Goal: Transaction & Acquisition: Purchase product/service

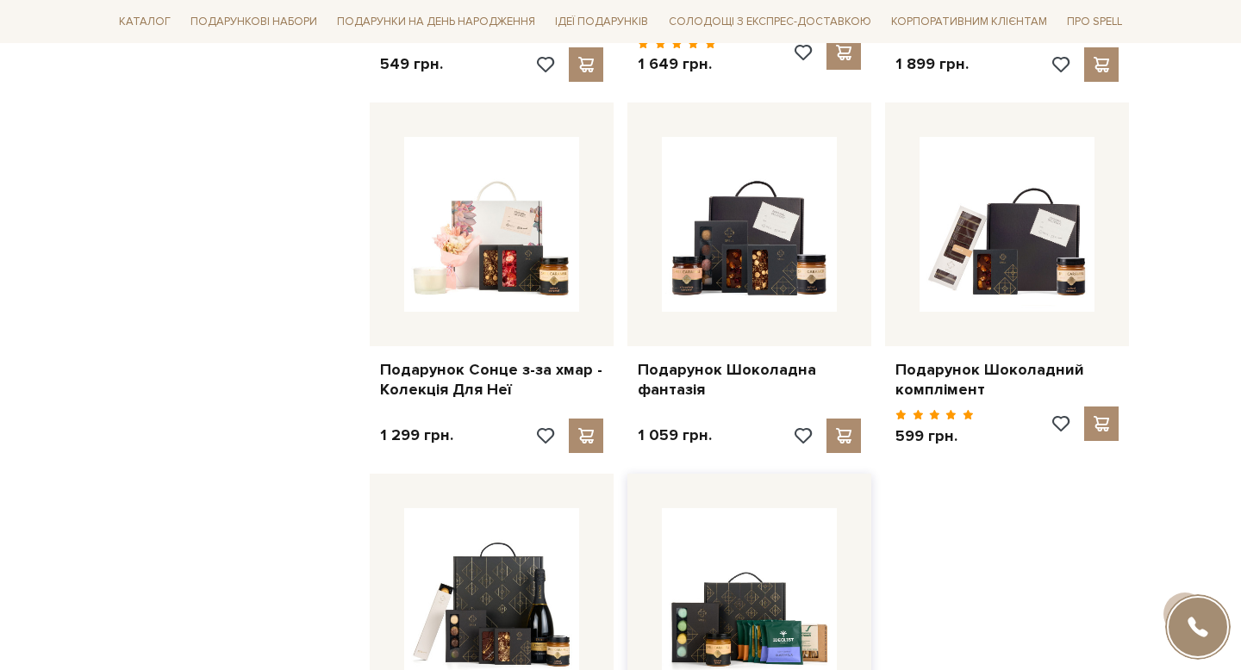
scroll to position [2042, 0]
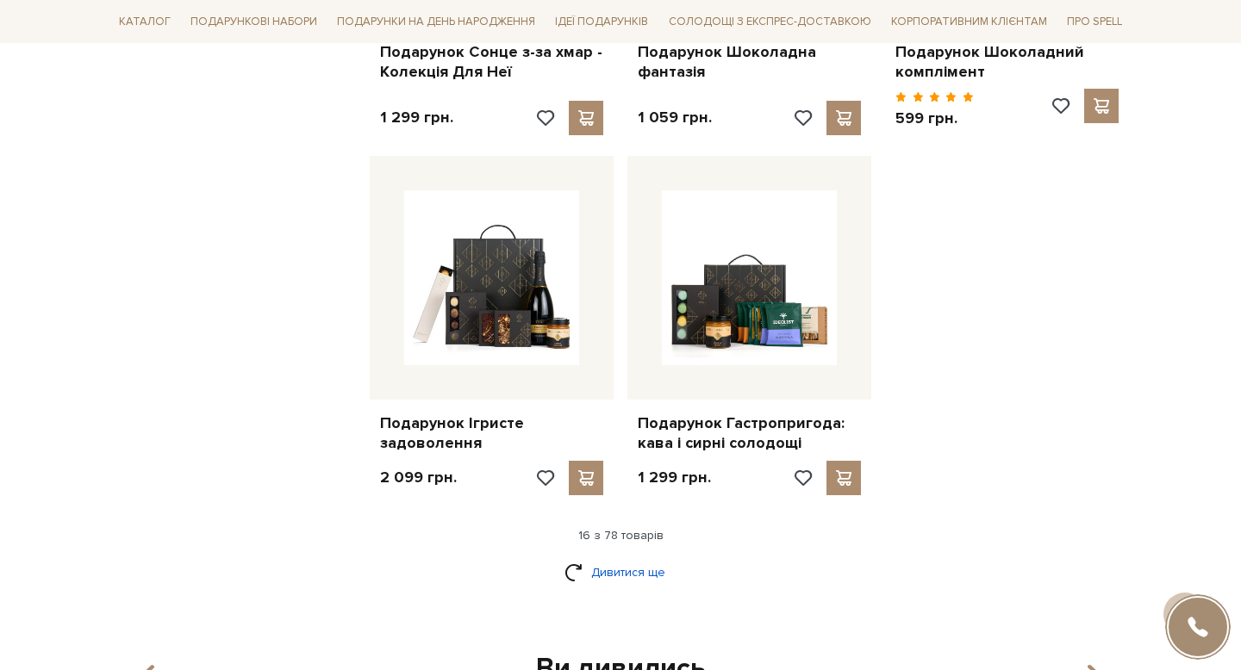
click at [615, 563] on link "Дивитися ще" at bounding box center [620, 572] width 112 height 30
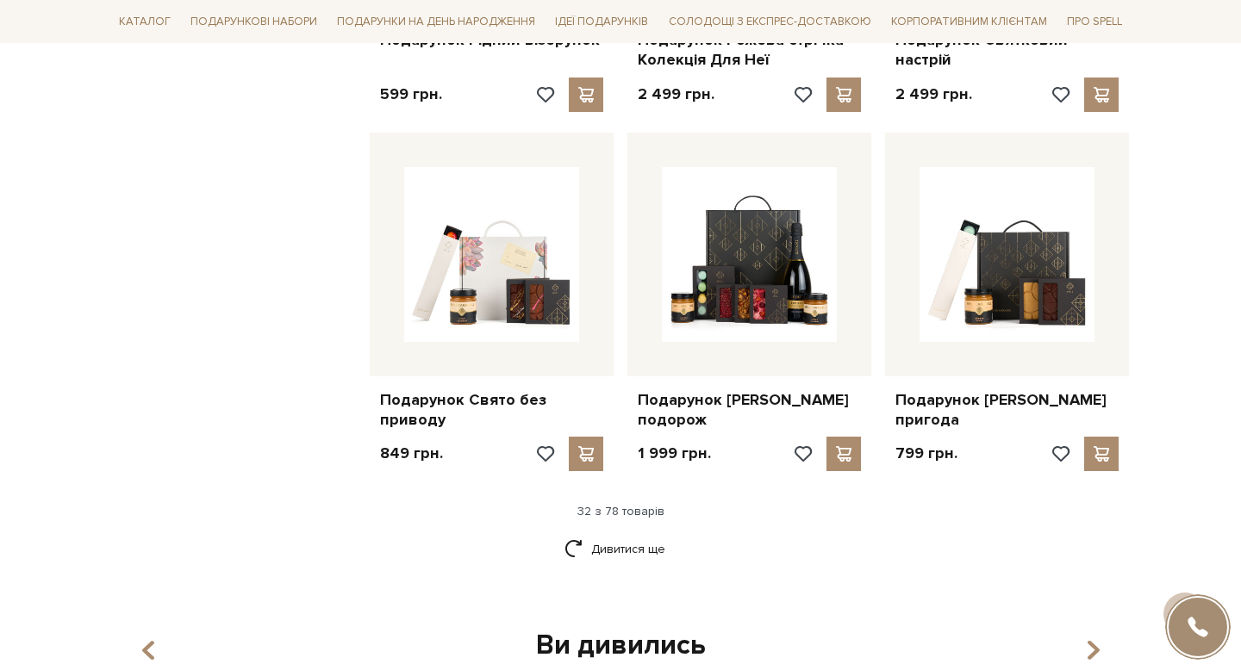
scroll to position [3837, 0]
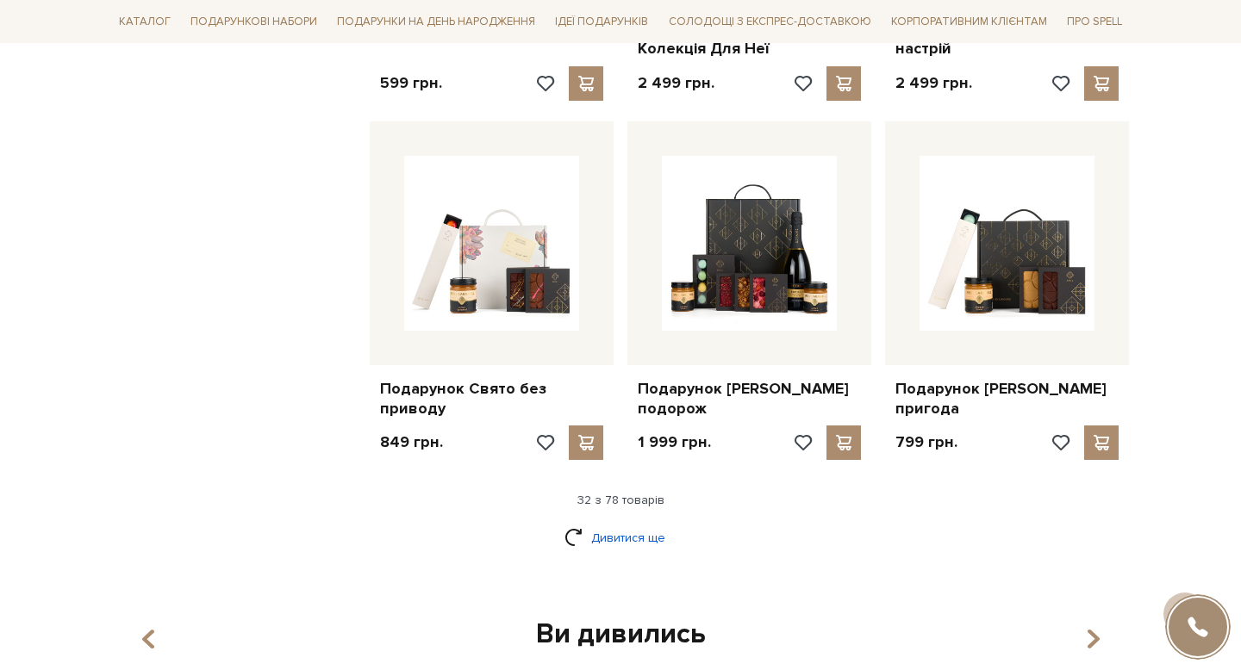
click at [607, 553] on link "Дивитися ще" at bounding box center [620, 538] width 112 height 30
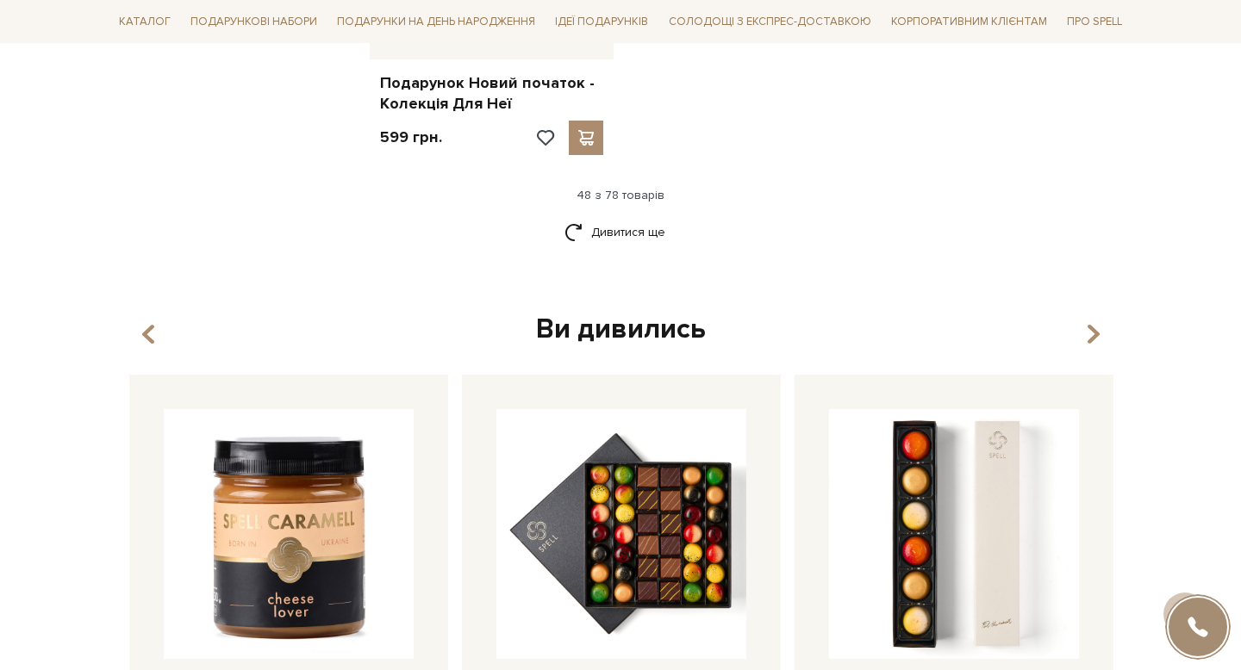
scroll to position [6322, 0]
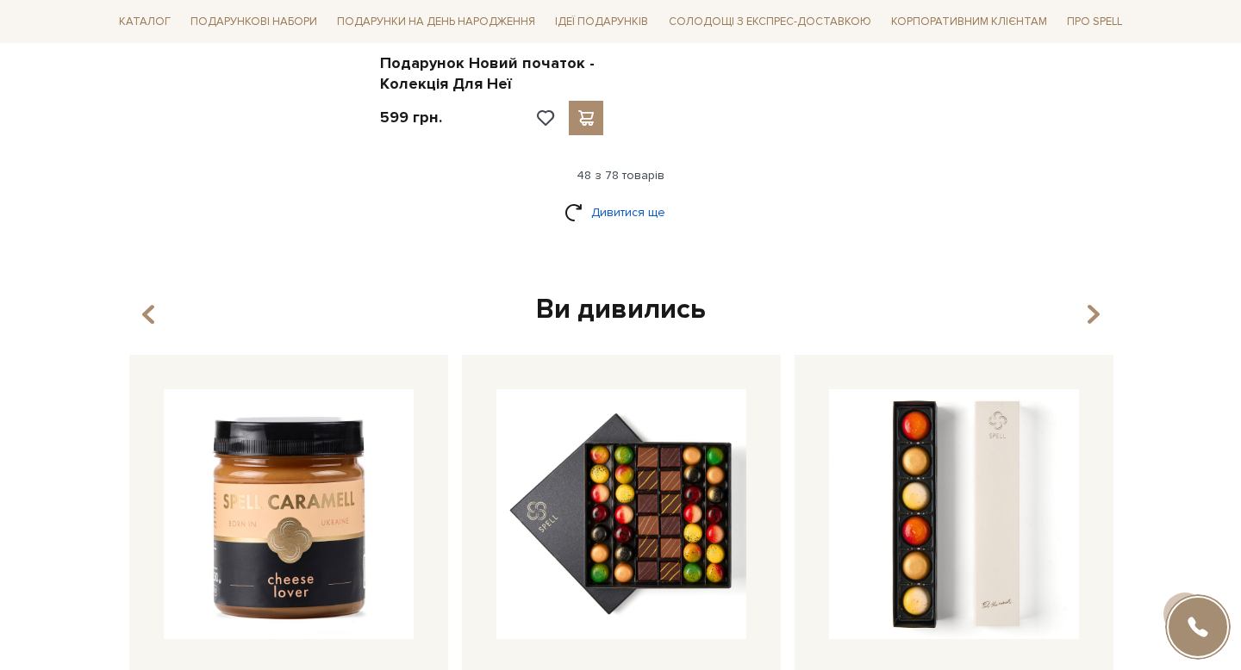
click at [607, 227] on link "Дивитися ще" at bounding box center [620, 212] width 112 height 30
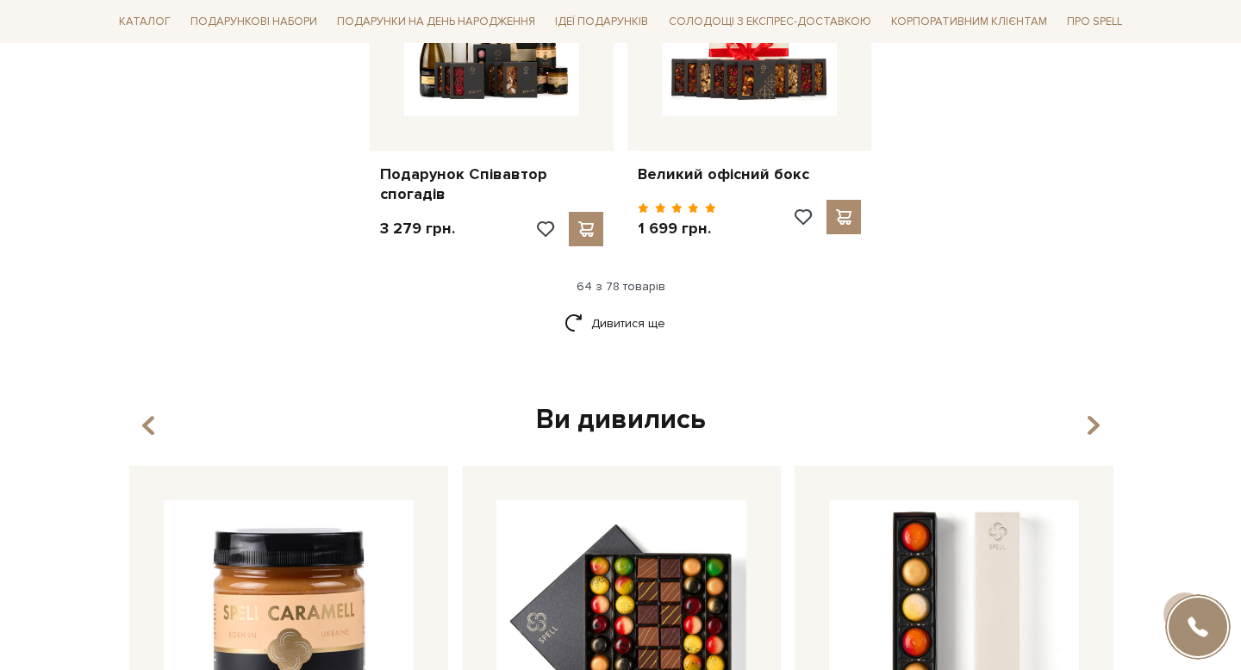
scroll to position [7852, 0]
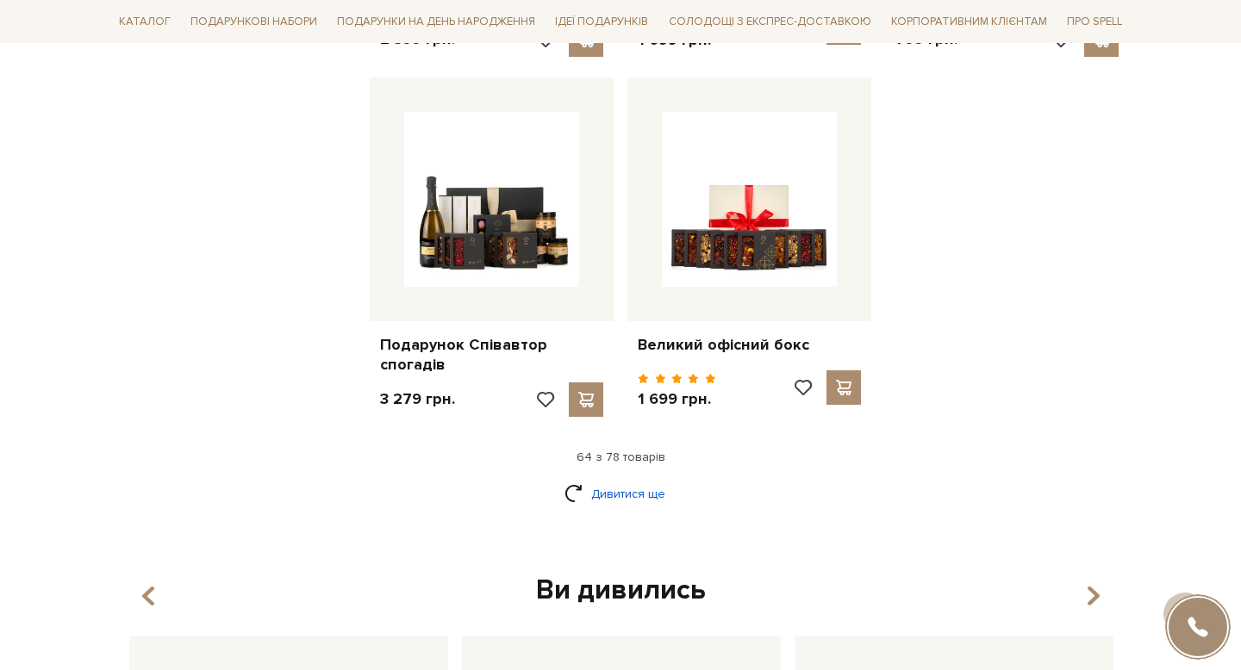
click at [620, 496] on link "Дивитися ще" at bounding box center [620, 494] width 112 height 30
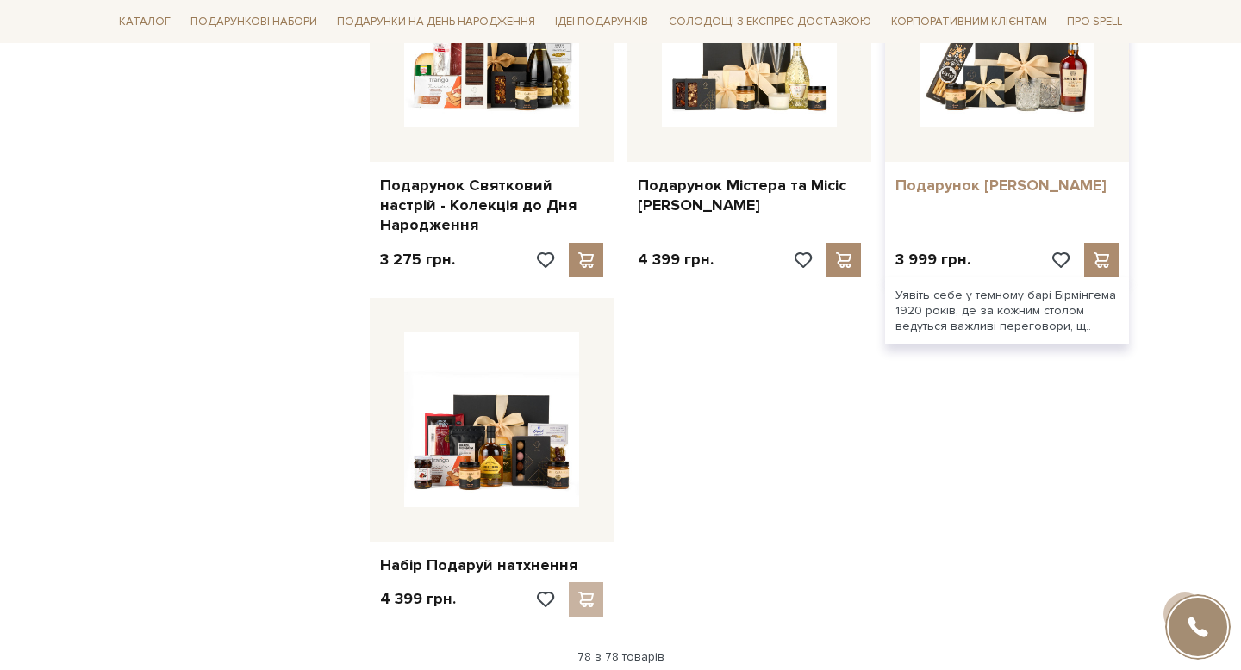
scroll to position [9445, 0]
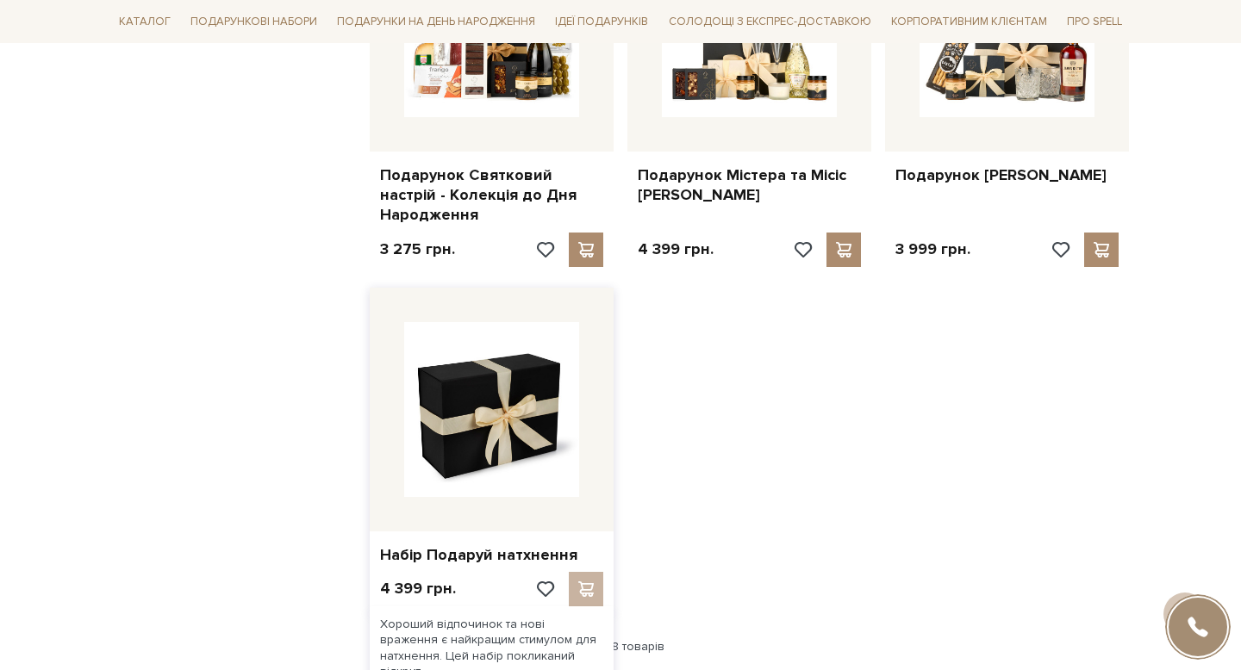
click at [477, 476] on img at bounding box center [491, 409] width 175 height 175
